Goal: Information Seeking & Learning: Check status

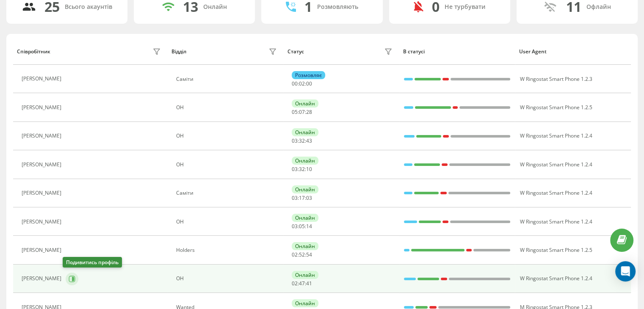
click at [69, 276] on icon at bounding box center [72, 279] width 7 height 7
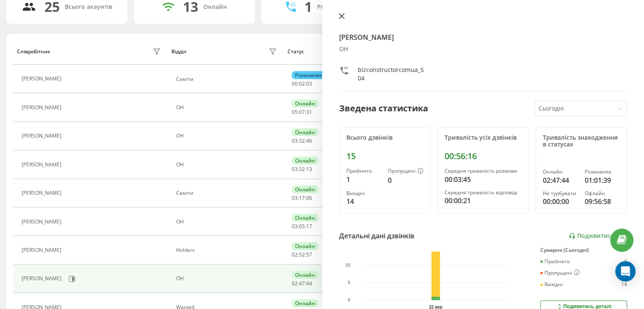
click at [343, 16] on icon at bounding box center [342, 16] width 6 height 6
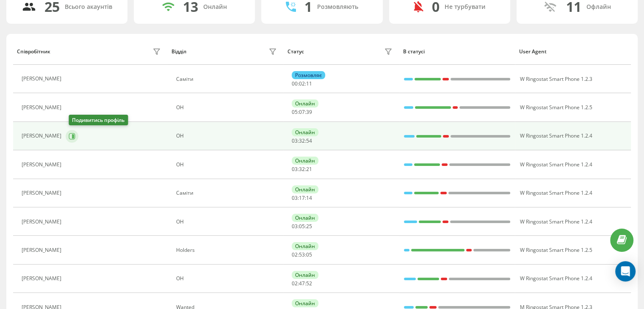
click at [75, 133] on icon at bounding box center [72, 136] width 6 height 6
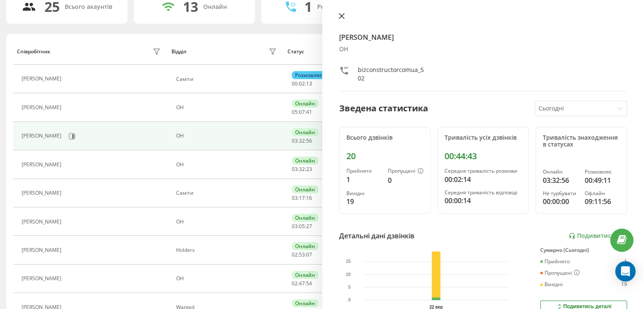
click at [342, 14] on icon at bounding box center [342, 16] width 6 height 6
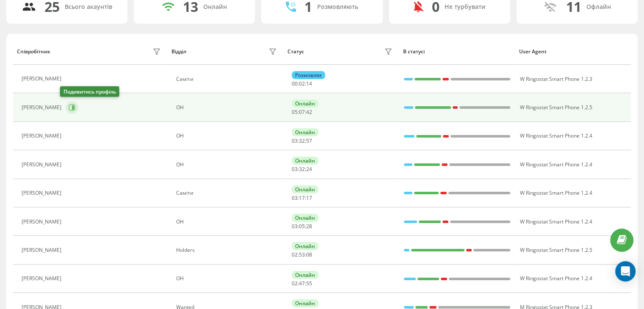
click at [69, 107] on icon at bounding box center [72, 107] width 7 height 7
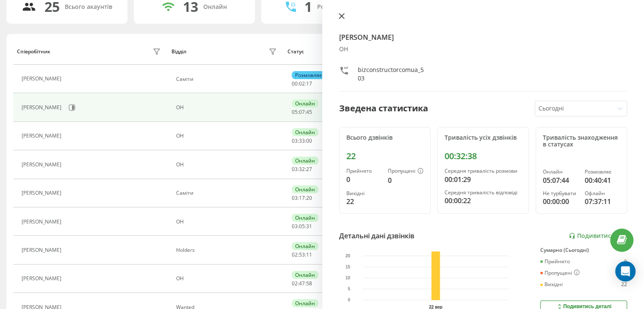
click at [344, 16] on icon at bounding box center [342, 16] width 6 height 6
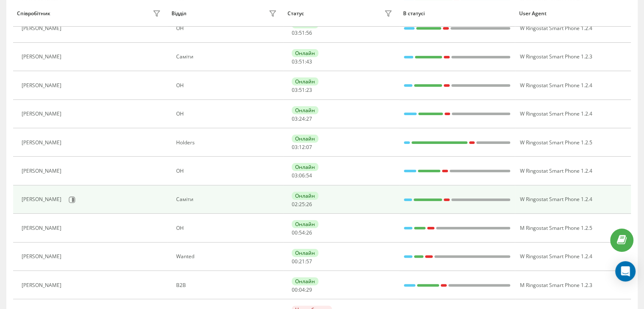
scroll to position [155, 0]
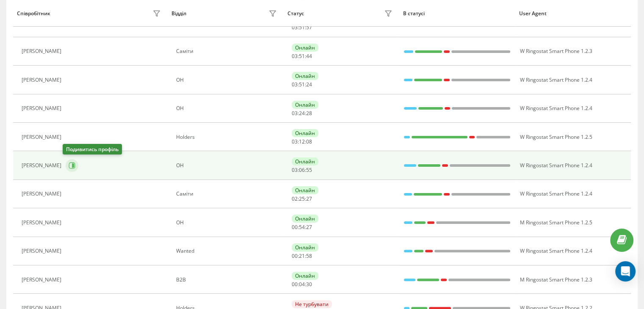
click at [71, 163] on icon at bounding box center [72, 166] width 6 height 6
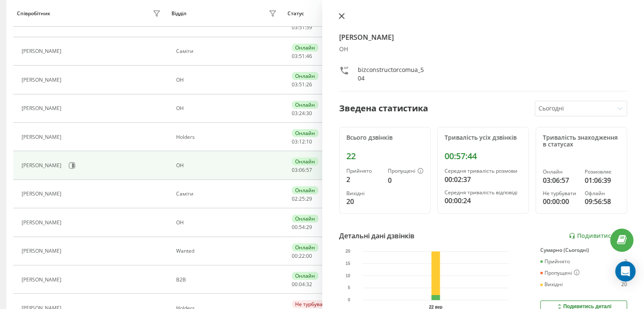
click at [339, 18] on icon at bounding box center [342, 16] width 6 height 6
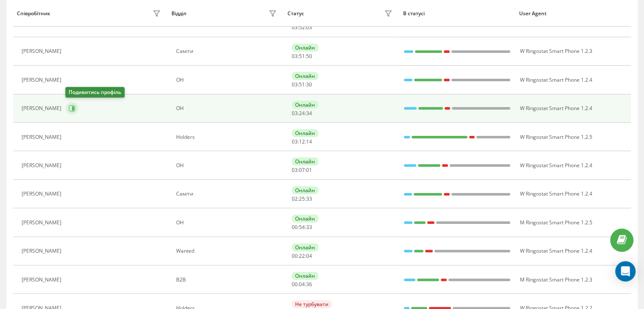
click at [70, 109] on icon at bounding box center [72, 108] width 7 height 7
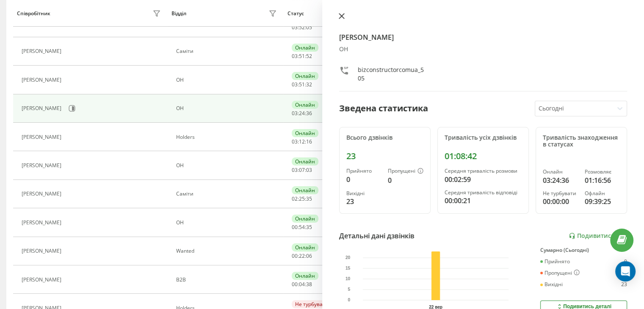
click at [339, 16] on icon at bounding box center [342, 16] width 6 height 6
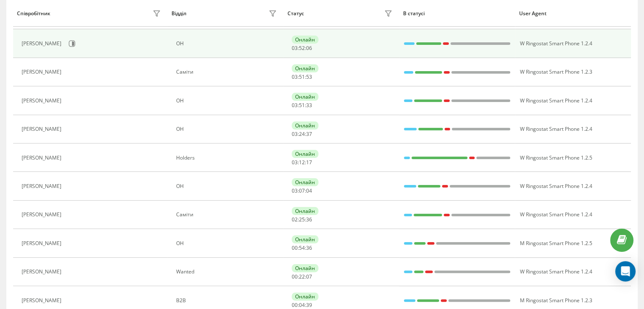
scroll to position [70, 0]
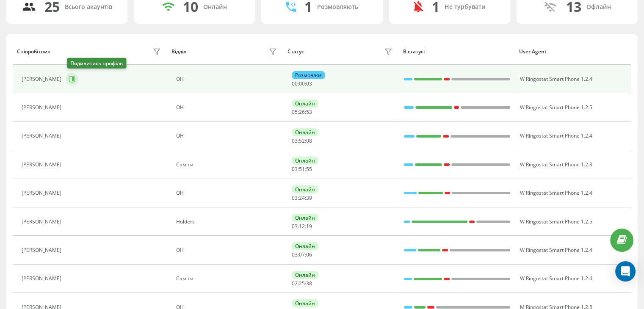
click at [71, 80] on icon at bounding box center [72, 79] width 7 height 7
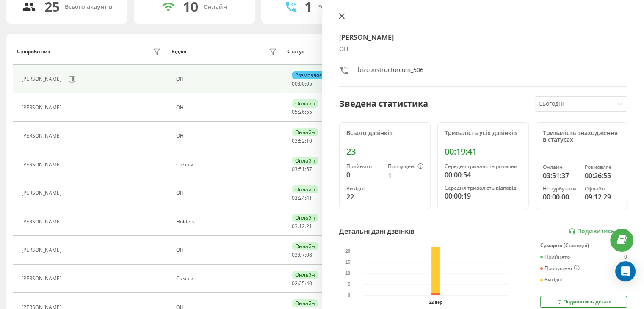
click at [344, 17] on button at bounding box center [341, 17] width 11 height 8
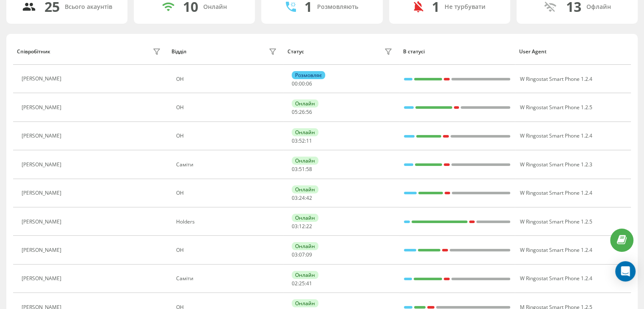
click at [66, 105] on button at bounding box center [71, 109] width 10 height 12
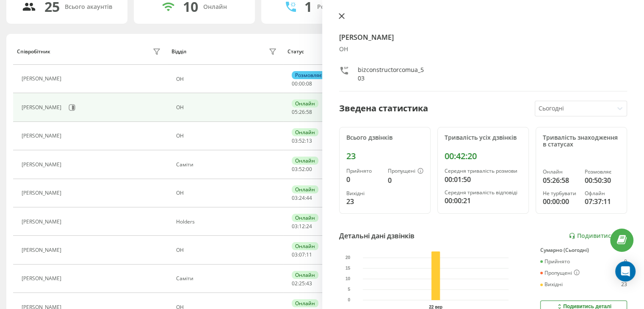
click at [338, 19] on button at bounding box center [341, 17] width 11 height 8
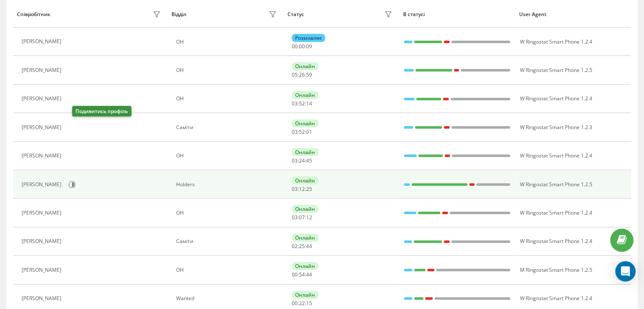
scroll to position [112, 0]
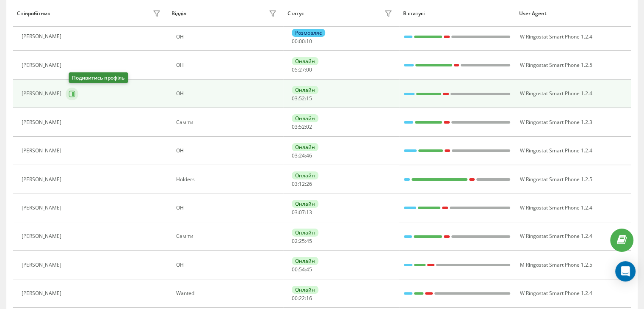
click at [75, 95] on icon at bounding box center [72, 94] width 7 height 7
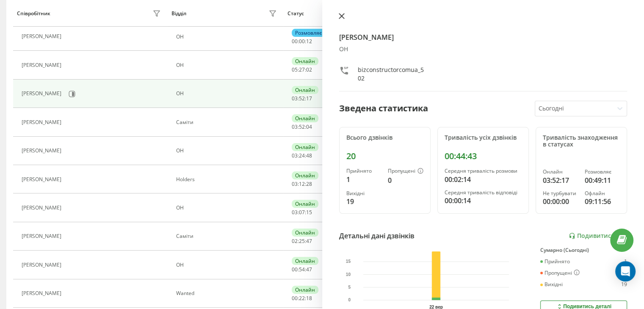
click at [342, 20] on button at bounding box center [341, 17] width 11 height 8
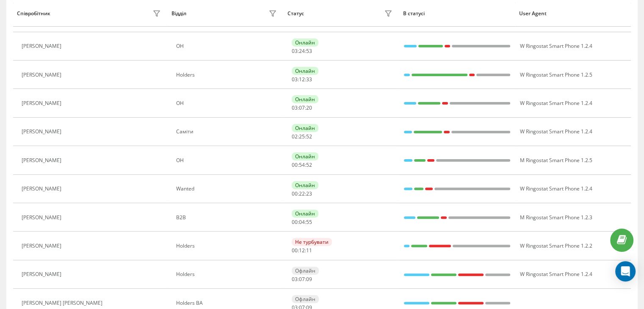
scroll to position [155, 0]
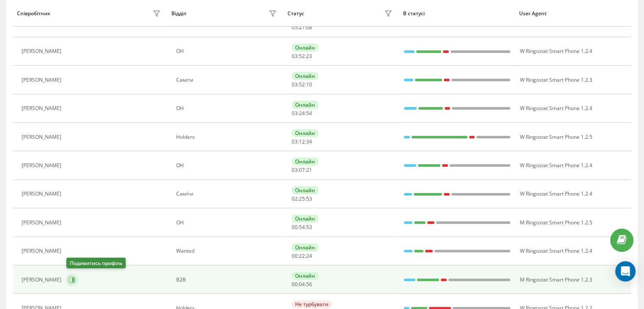
click at [75, 281] on icon at bounding box center [72, 280] width 7 height 7
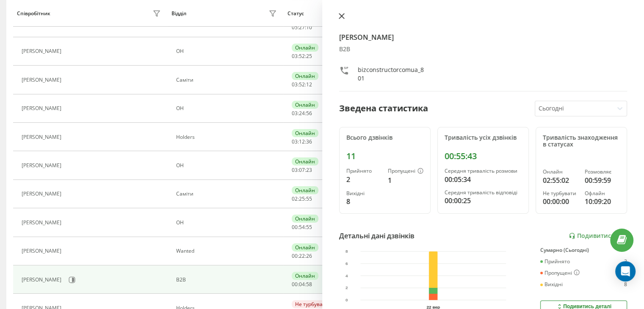
click at [344, 17] on icon at bounding box center [342, 16] width 6 height 6
